Goal: Communication & Community: Connect with others

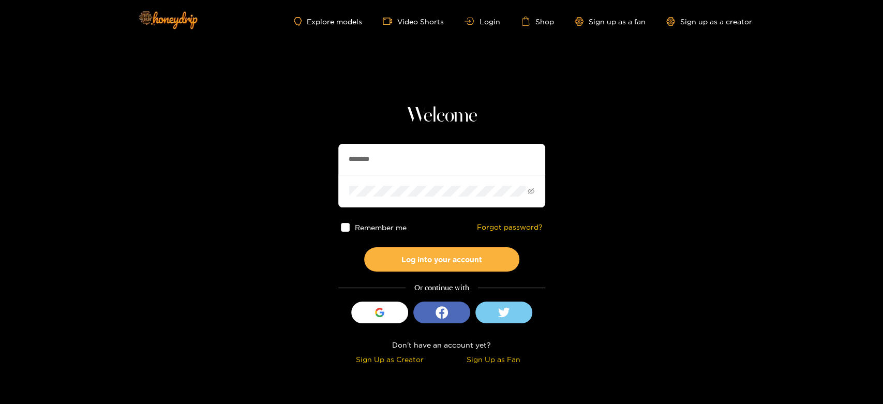
drag, startPoint x: 393, startPoint y: 161, endPoint x: 270, endPoint y: 150, distance: 123.0
click at [270, 150] on section "Welcome ******** Remember me Forgot password? Log into your account Or continue…" at bounding box center [441, 184] width 883 height 368
paste input "***"
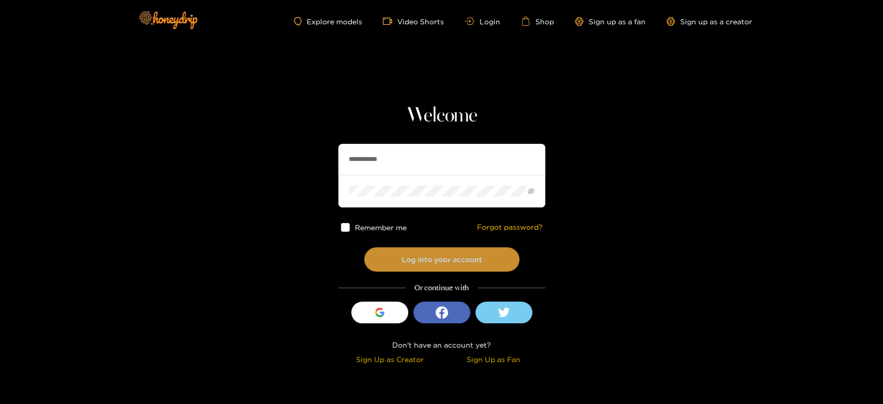
type input "**********"
click at [421, 255] on button "Log into your account" at bounding box center [441, 259] width 155 height 24
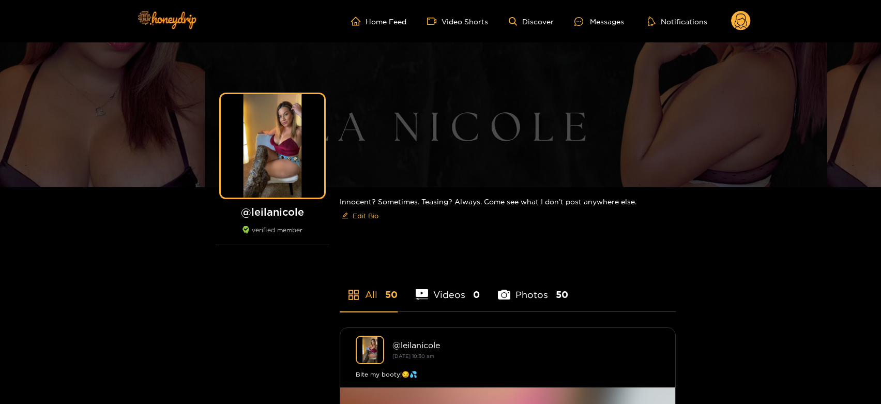
click at [597, 14] on ul "Home Feed Video Shorts Discover Messages Notifications" at bounding box center [551, 21] width 400 height 21
click at [596, 19] on div "Messages" at bounding box center [599, 22] width 50 height 12
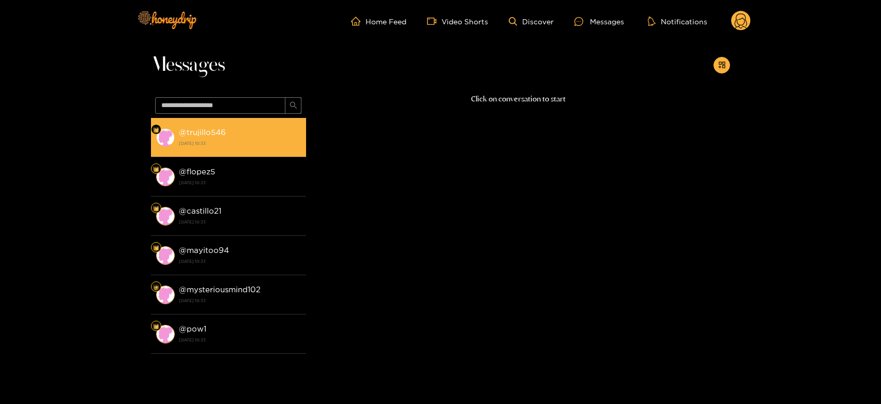
click at [265, 134] on div "@ trujillo546 25 August 2025 10:33" at bounding box center [240, 137] width 122 height 23
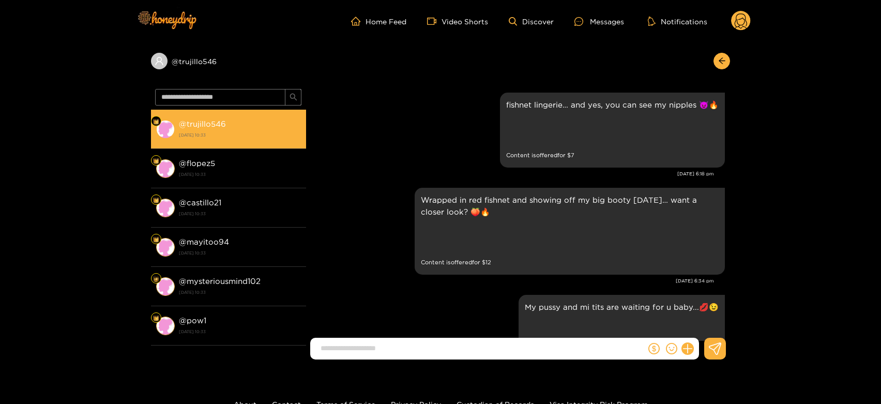
scroll to position [2292, 0]
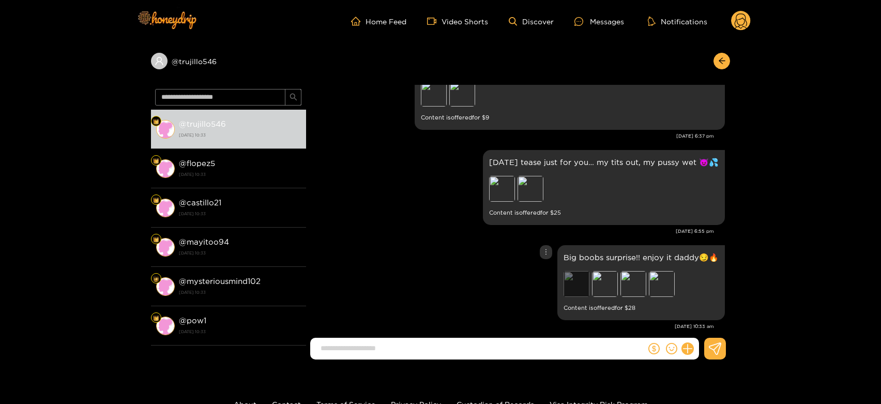
click at [583, 278] on div "Preview" at bounding box center [577, 284] width 26 height 26
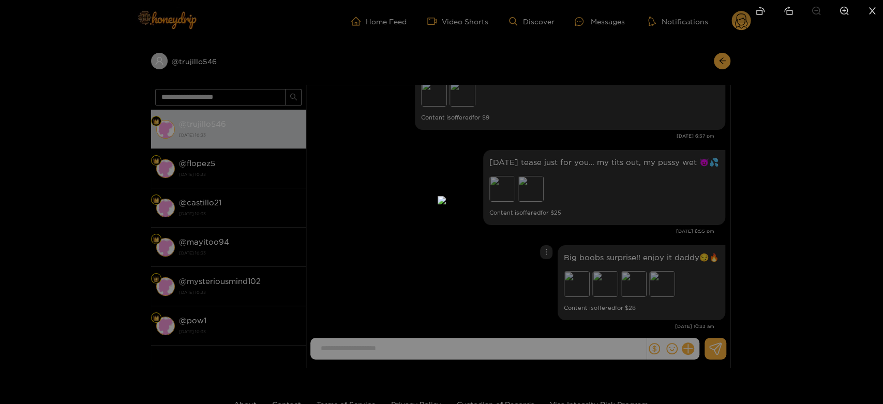
click at [605, 271] on div at bounding box center [441, 202] width 883 height 404
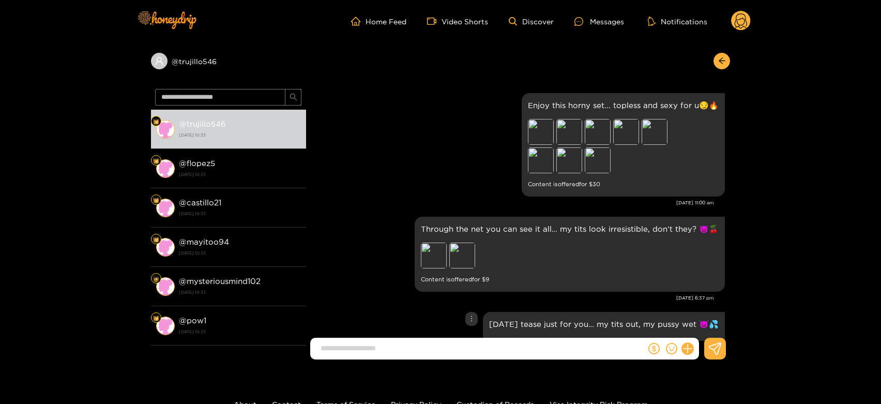
scroll to position [2130, 0]
click at [466, 247] on div "Preview" at bounding box center [462, 256] width 26 height 26
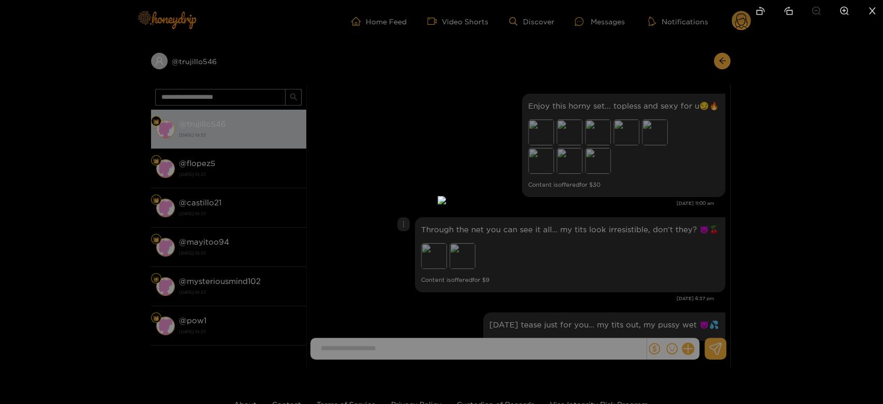
click at [603, 241] on div at bounding box center [441, 202] width 883 height 404
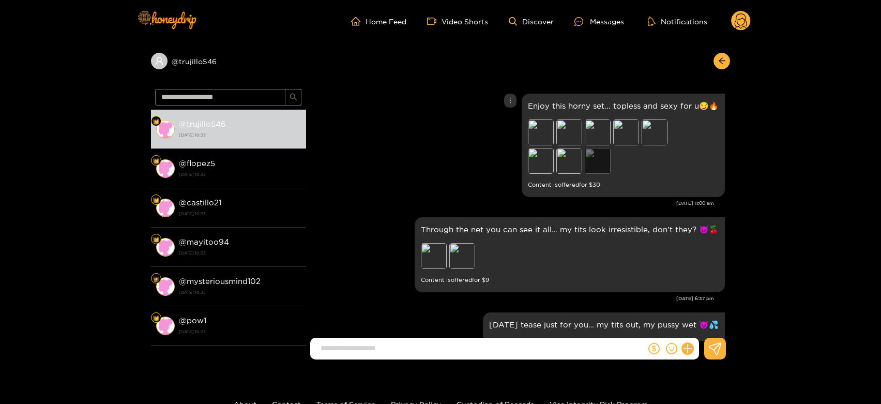
click at [605, 148] on div "Preview" at bounding box center [598, 161] width 26 height 26
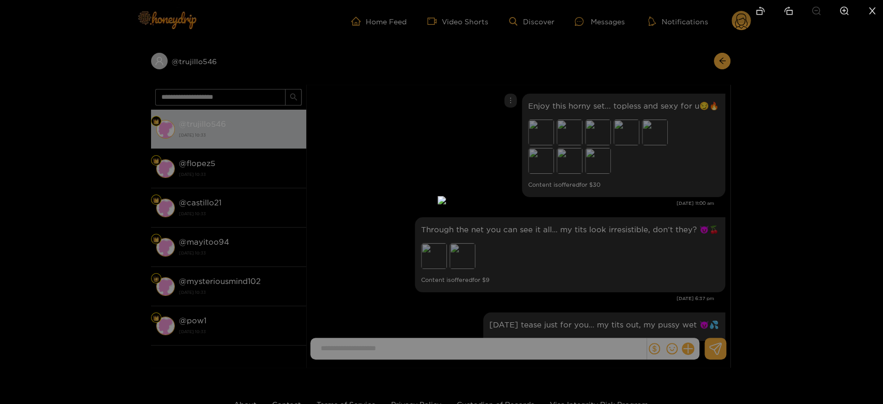
click at [627, 174] on div at bounding box center [441, 202] width 883 height 404
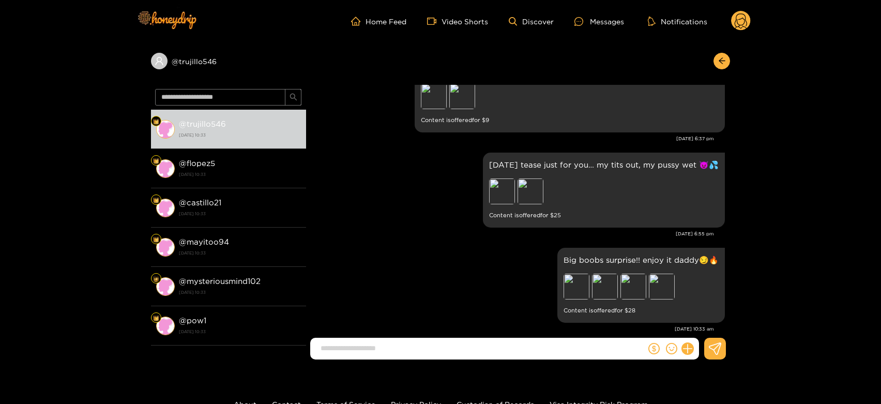
scroll to position [2292, 0]
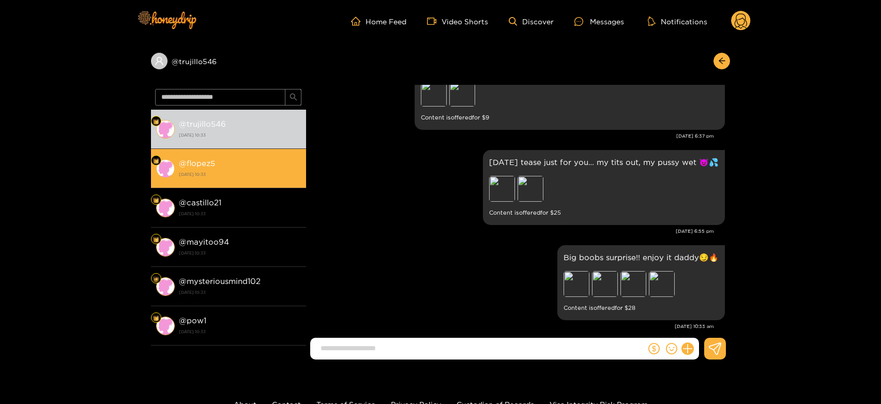
click at [217, 160] on div "@ flopez5 25 August 2025 10:33" at bounding box center [240, 168] width 122 height 23
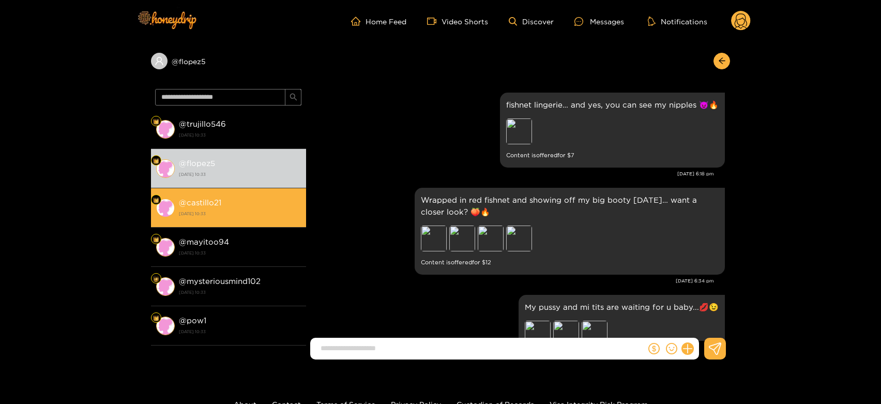
scroll to position [2292, 0]
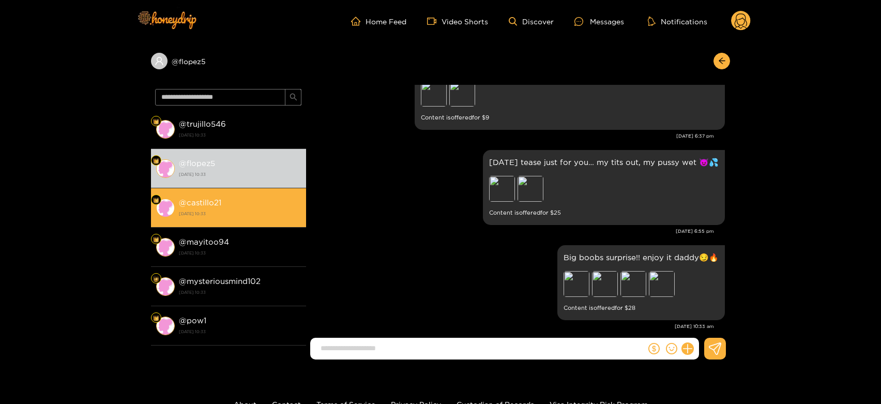
click at [275, 203] on div "@ castillo21 25 August 2025 10:33" at bounding box center [240, 207] width 122 height 23
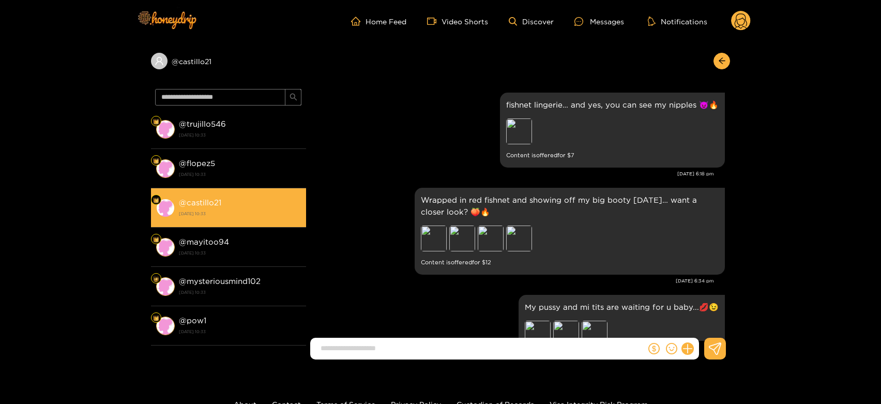
scroll to position [2292, 0]
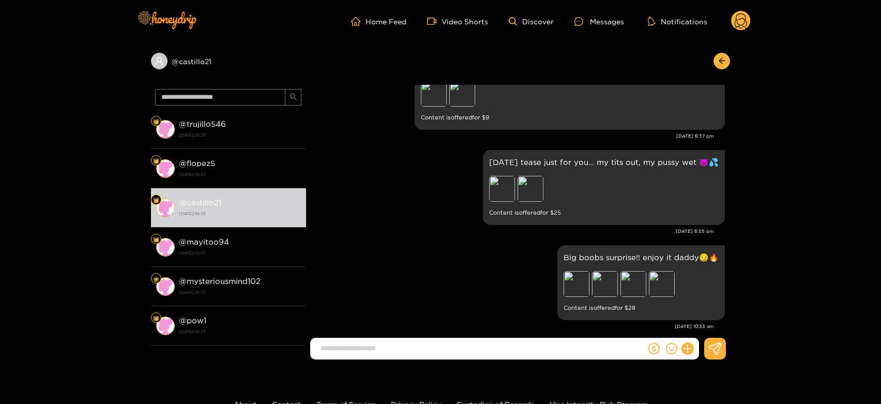
click at [736, 18] on circle at bounding box center [741, 21] width 20 height 20
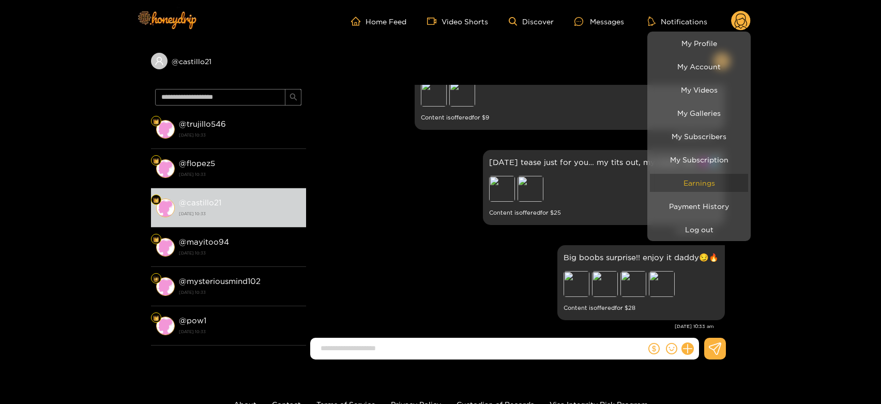
click at [700, 181] on link "Earnings" at bounding box center [699, 183] width 98 height 18
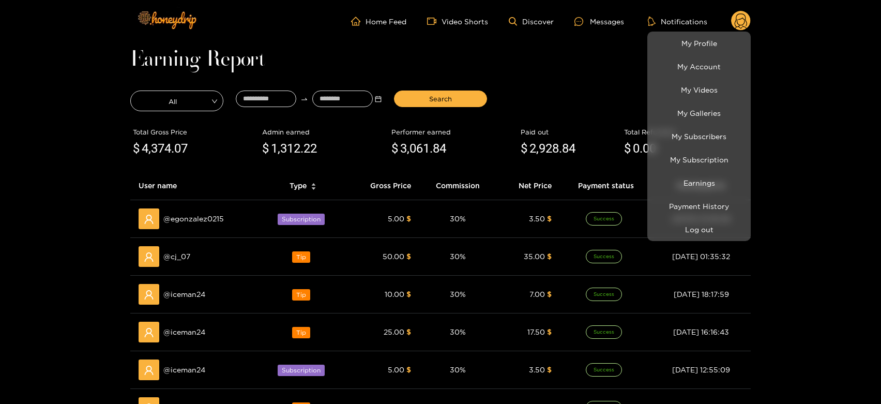
click at [180, 250] on div at bounding box center [440, 202] width 881 height 404
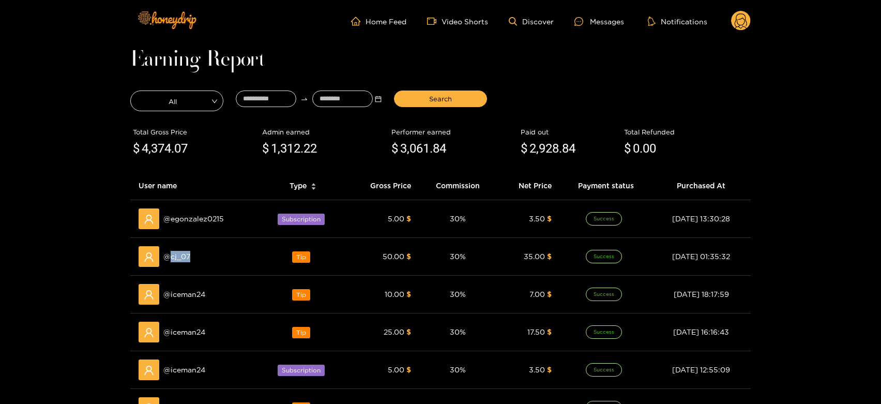
click at [180, 251] on span "@ cj_07" at bounding box center [176, 256] width 27 height 11
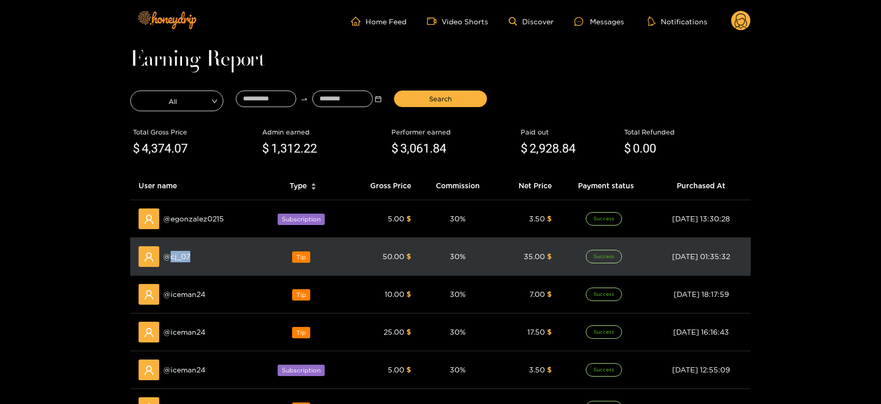
copy span "cj_07"
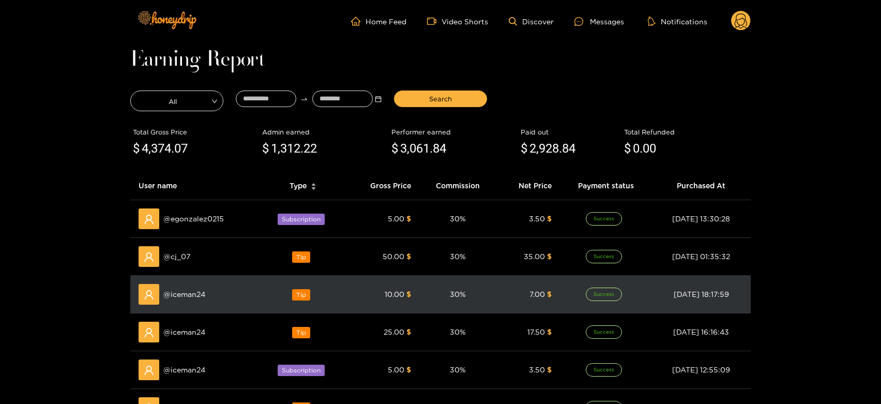
click at [180, 288] on span "@ iceman24" at bounding box center [184, 293] width 42 height 11
copy span "iceman24"
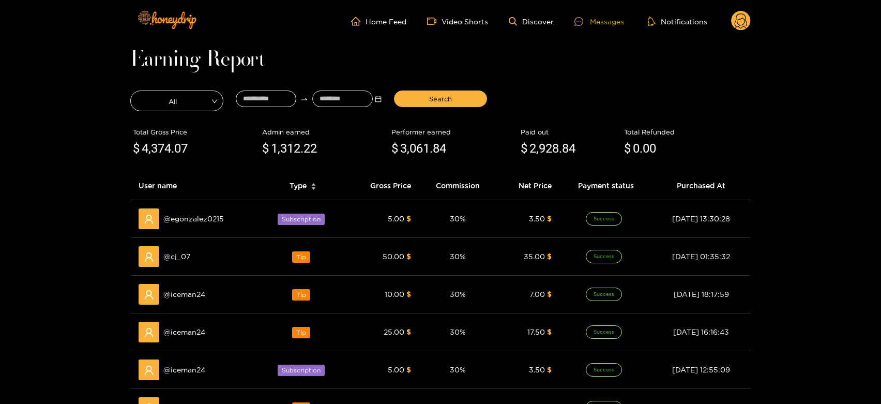
click at [586, 18] on div at bounding box center [582, 21] width 16 height 9
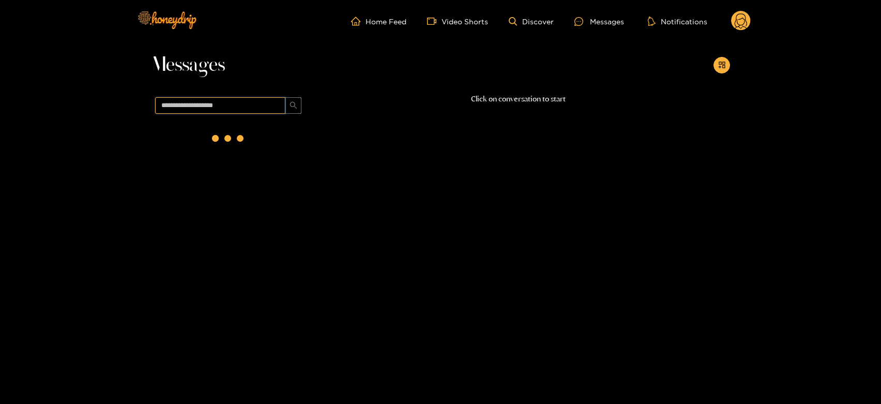
click at [254, 108] on input "text" at bounding box center [220, 105] width 130 height 17
paste input "********"
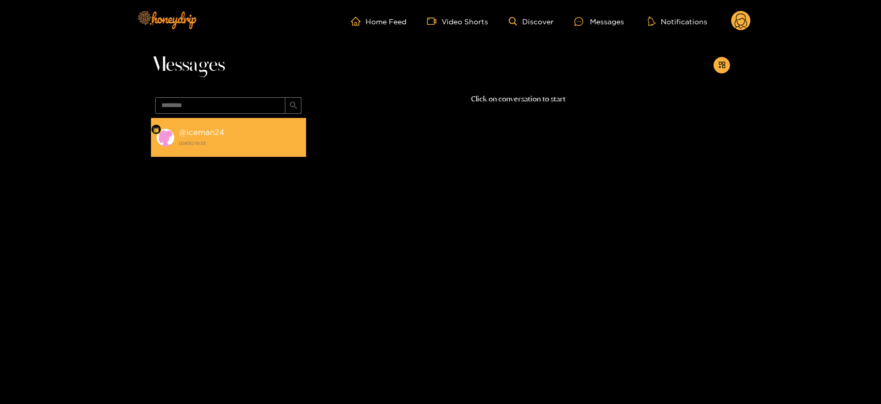
click at [250, 129] on div "@ iceman24 25 August 2025 10:33" at bounding box center [240, 137] width 122 height 23
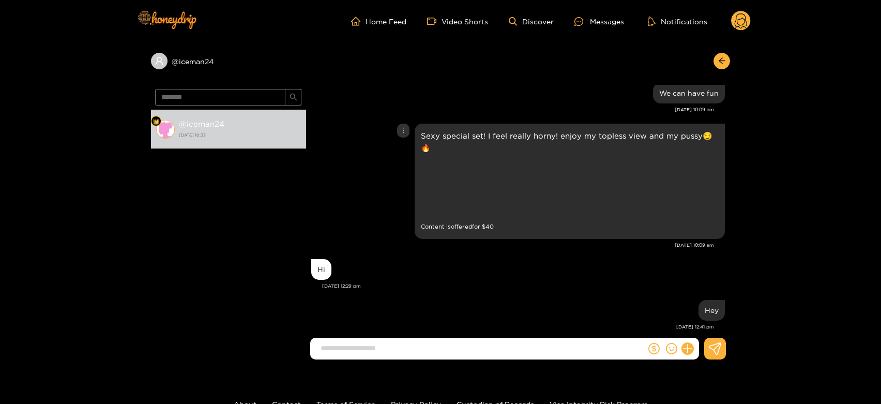
scroll to position [855, 0]
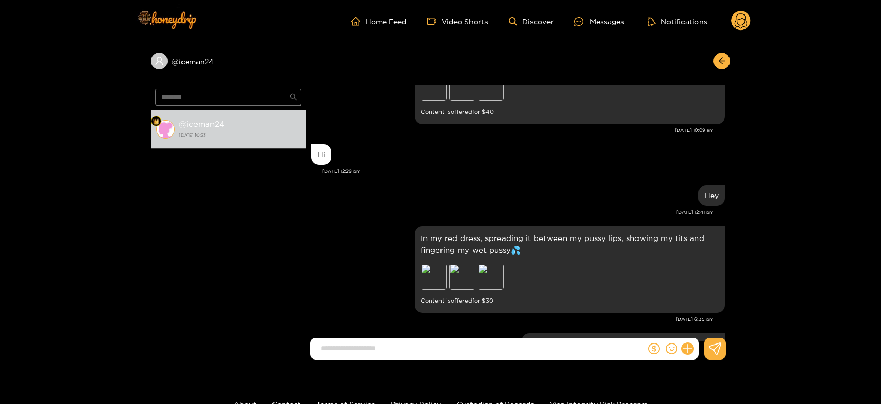
click at [243, 84] on div "@ iceman24" at bounding box center [440, 63] width 579 height 42
click at [231, 89] on input "********" at bounding box center [220, 97] width 130 height 17
paste input "text"
type input "*****"
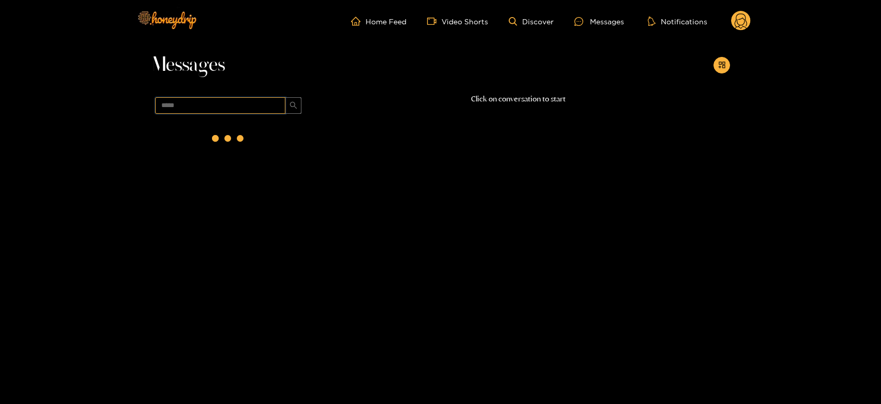
scroll to position [0, 0]
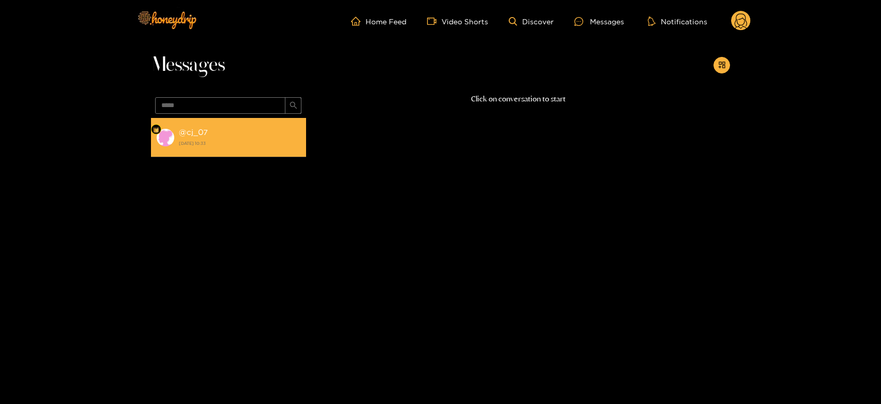
click at [244, 132] on div "@ cj_07 25 August 2025 10:33" at bounding box center [240, 137] width 122 height 23
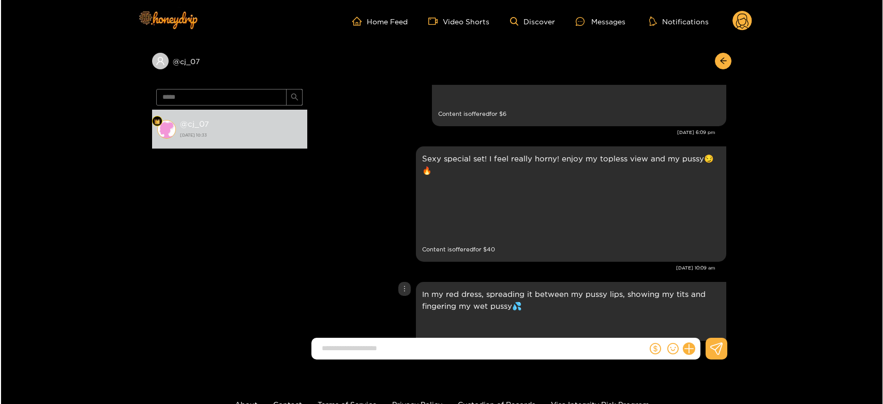
scroll to position [1382, 0]
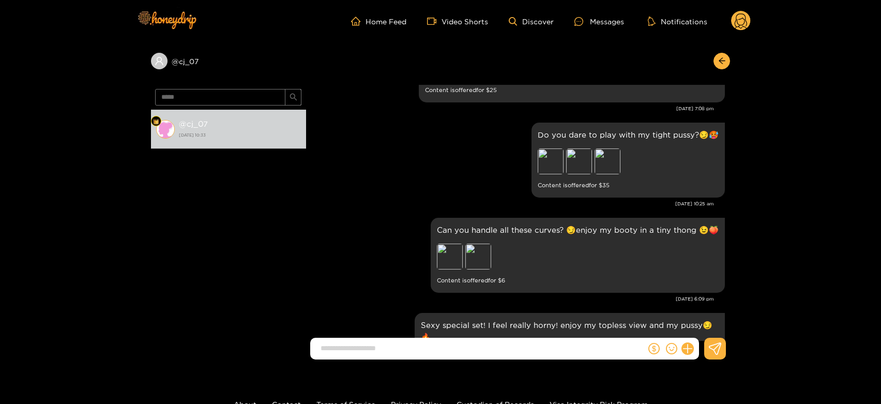
click at [749, 12] on icon at bounding box center [741, 21] width 20 height 21
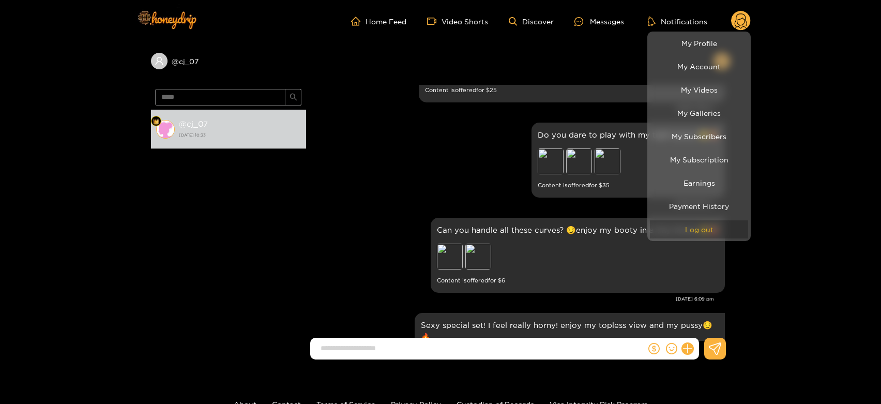
click at [676, 235] on button "Log out" at bounding box center [699, 229] width 98 height 18
